Goal: Navigation & Orientation: Find specific page/section

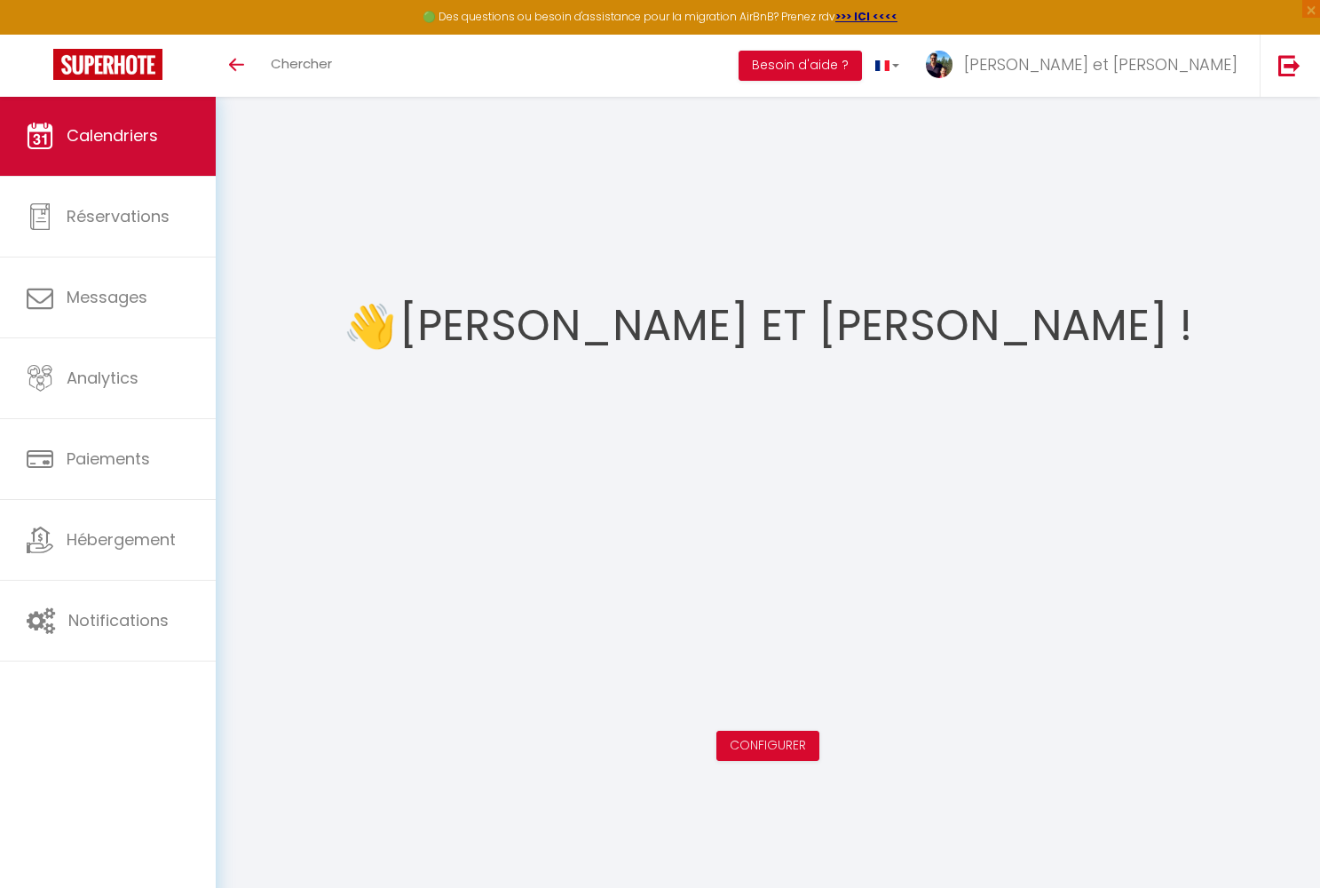
click at [108, 145] on span "Calendriers" at bounding box center [112, 135] width 91 height 22
click at [70, 142] on span "Calendriers" at bounding box center [112, 135] width 91 height 22
